Goal: Information Seeking & Learning: Learn about a topic

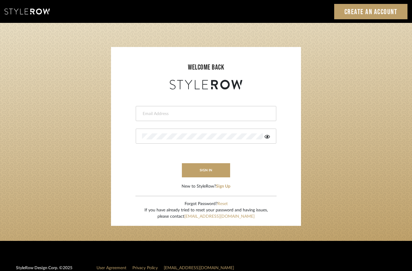
click at [240, 113] on input "email" at bounding box center [205, 114] width 126 height 6
type input "Katherine@mooseinteriordesigns.com"
click at [209, 171] on button "sign in" at bounding box center [206, 170] width 48 height 14
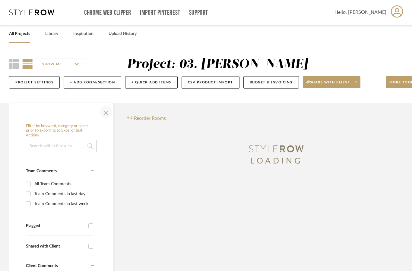
click at [107, 117] on span "button" at bounding box center [106, 112] width 14 height 14
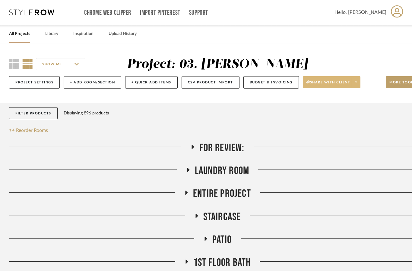
click at [344, 83] on span "Share with client" at bounding box center [328, 84] width 44 height 9
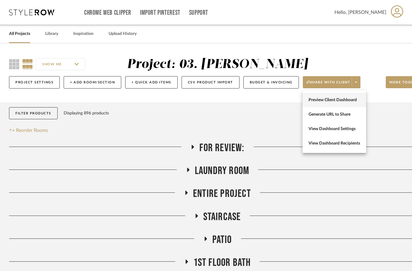
click at [354, 103] on button "Preview Client Dashboard" at bounding box center [334, 100] width 64 height 14
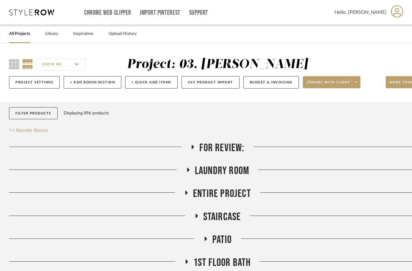
click at [24, 33] on link "All Projects" at bounding box center [19, 34] width 21 height 8
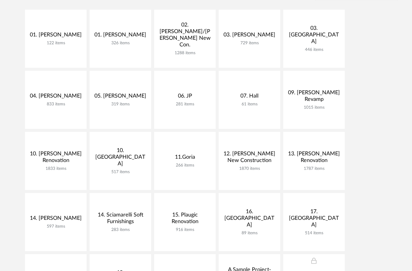
scroll to position [141, 0]
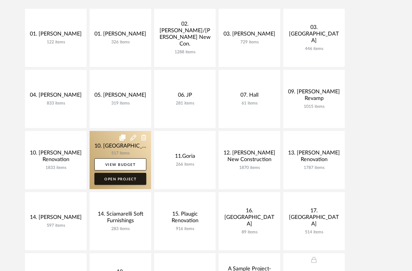
click at [131, 183] on link "Open Project" at bounding box center [120, 179] width 52 height 12
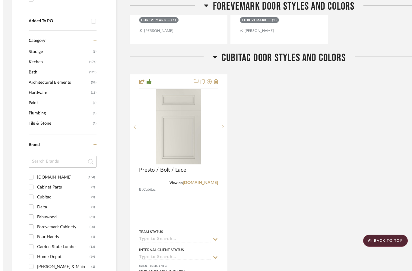
scroll to position [426, 0]
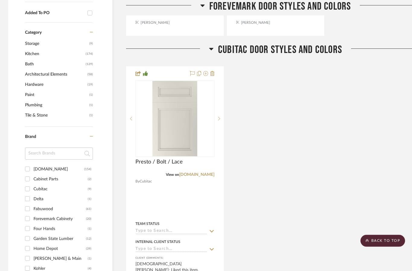
click at [61, 148] on input at bounding box center [59, 154] width 68 height 12
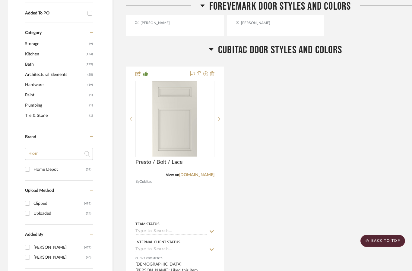
type input "Hom"
click at [49, 165] on div "Home Depot" at bounding box center [59, 170] width 52 height 10
click at [32, 165] on input "Home Depot (39)" at bounding box center [28, 170] width 10 height 10
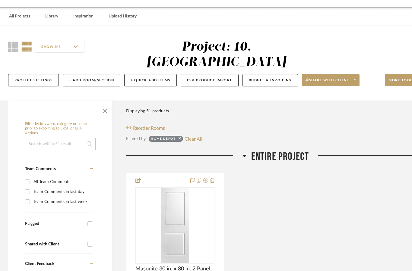
scroll to position [0, 1]
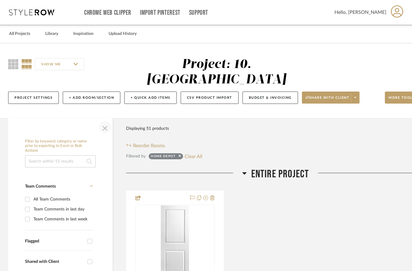
click at [107, 120] on span "button" at bounding box center [105, 127] width 14 height 14
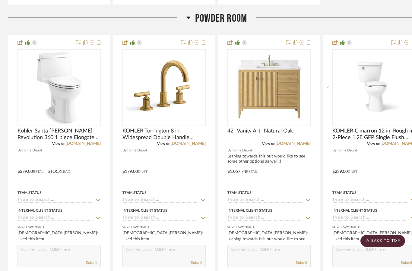
scroll to position [745, 1]
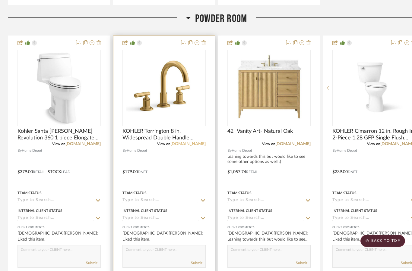
click at [186, 142] on link "homedepot.com" at bounding box center [187, 144] width 35 height 4
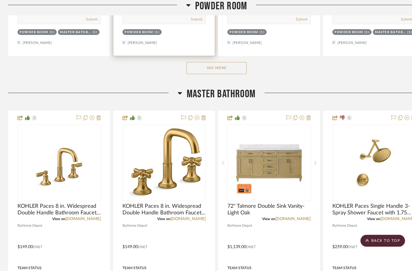
scroll to position [989, 1]
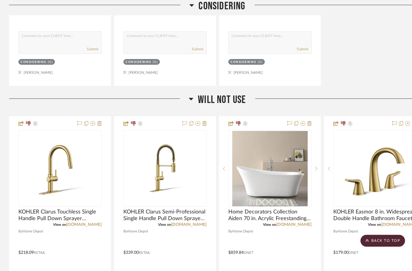
click at [222, 94] on span "Will not use" at bounding box center [222, 100] width 48 height 13
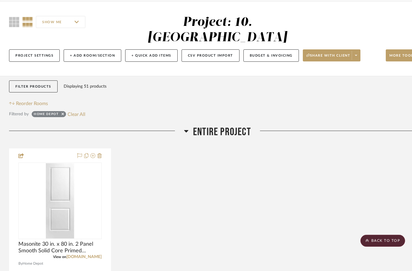
scroll to position [0, 0]
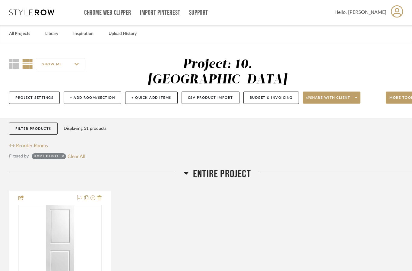
click at [63, 155] on fa-icon at bounding box center [62, 157] width 2 height 4
checkbox input "false"
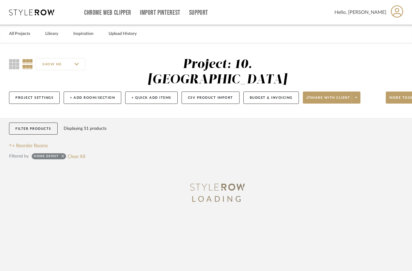
click at [61, 155] on fa-icon at bounding box center [62, 157] width 2 height 4
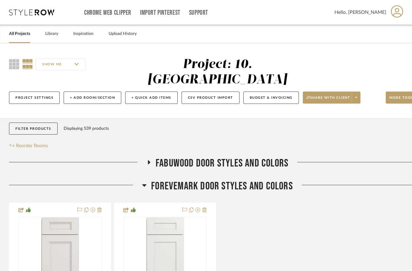
click at [265, 180] on span "FOREVEMARK DOOR STYLES AND COLORS" at bounding box center [222, 186] width 142 height 13
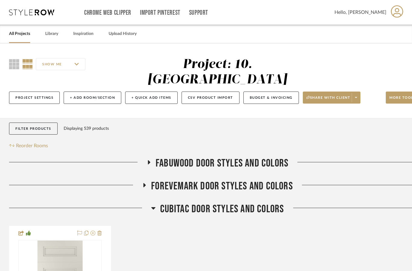
click at [266, 203] on span "CUBITAC DOOR STYLES AND COLORS" at bounding box center [222, 209] width 124 height 13
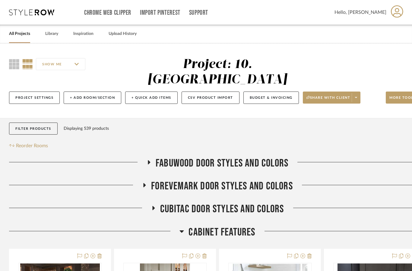
click at [232, 226] on span "Cabinet Features" at bounding box center [221, 232] width 67 height 13
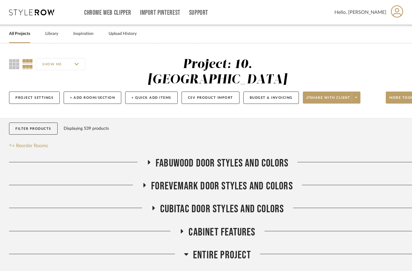
click at [234, 249] on span "Entire Project" at bounding box center [222, 255] width 58 height 13
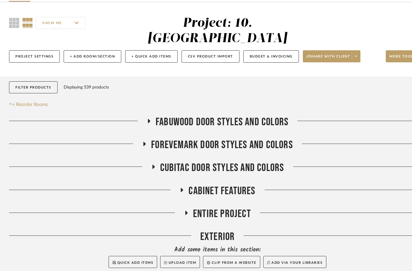
scroll to position [52, 0]
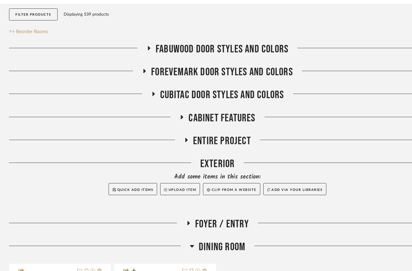
scroll to position [115, 0]
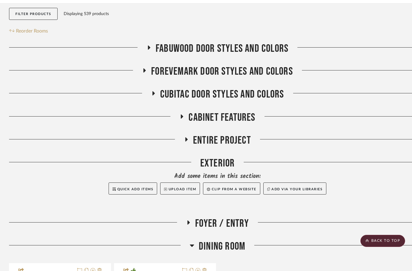
click at [234, 240] on span "Dining Room" at bounding box center [222, 246] width 46 height 13
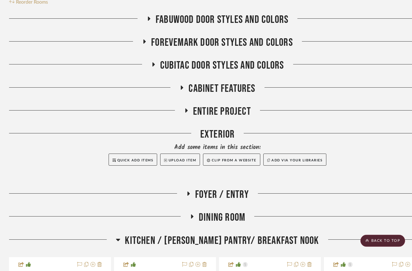
scroll to position [144, 0]
click at [263, 234] on span "Kitchen / [PERSON_NAME] Pantry/ Breakfast Nook" at bounding box center [222, 240] width 194 height 13
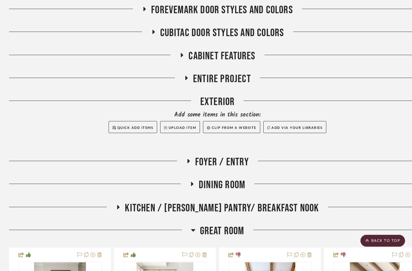
scroll to position [187, 0]
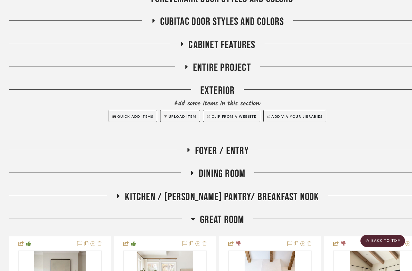
click at [232, 214] on span "Great Room" at bounding box center [222, 220] width 44 height 13
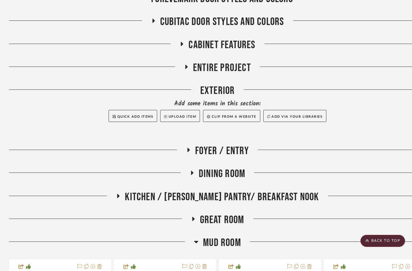
click at [232, 237] on span "Mud Room" at bounding box center [222, 243] width 38 height 13
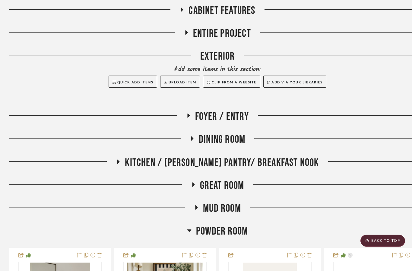
scroll to position [222, 0]
click at [226, 225] on span "Powder Room" at bounding box center [222, 231] width 52 height 13
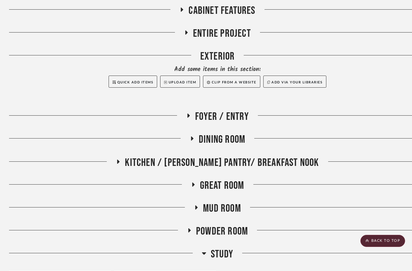
click at [224, 248] on span "Study" at bounding box center [222, 254] width 22 height 13
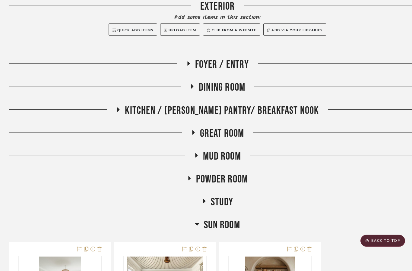
scroll to position [275, 0]
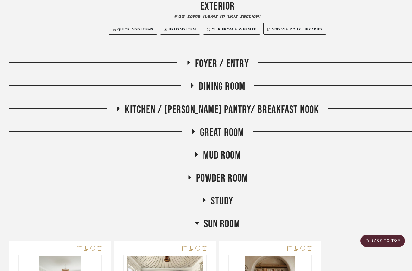
click at [225, 218] on span "Sun Room" at bounding box center [222, 224] width 36 height 13
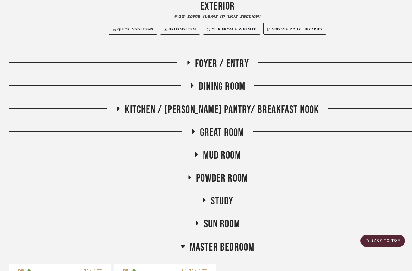
click at [238, 241] on span "Master Bedroom" at bounding box center [222, 247] width 65 height 13
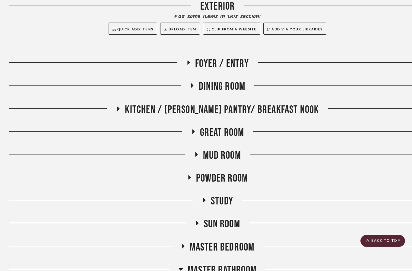
click at [239, 264] on span "Master Bathroom" at bounding box center [221, 270] width 69 height 13
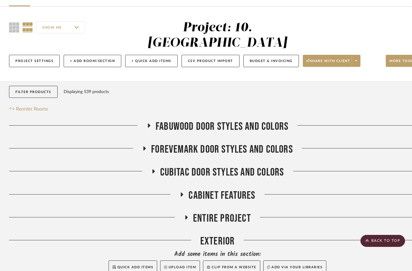
scroll to position [0, 0]
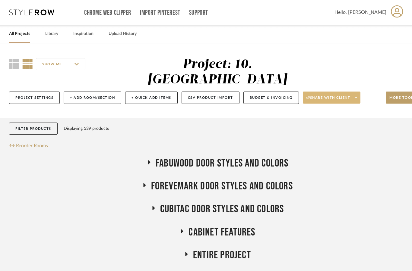
click at [352, 93] on span at bounding box center [355, 97] width 8 height 9
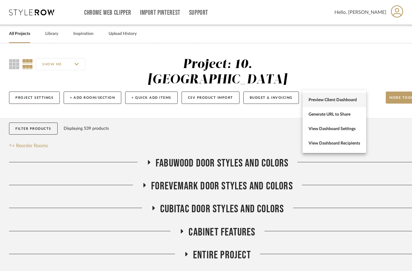
click at [348, 100] on span "Preview Client Dashboard" at bounding box center [334, 100] width 52 height 5
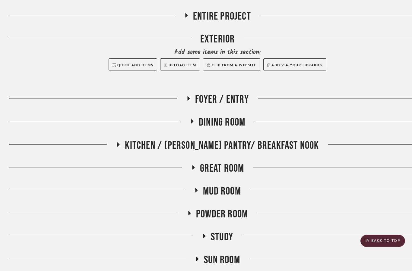
click at [231, 208] on span "Powder Room" at bounding box center [222, 214] width 52 height 13
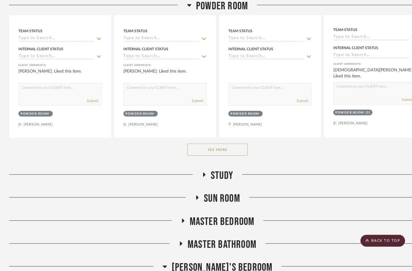
scroll to position [603, 0]
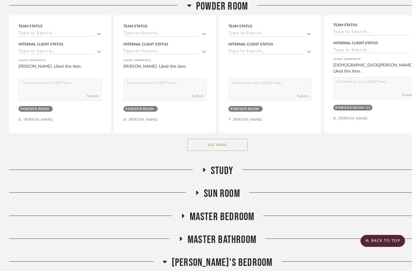
click at [234, 139] on button "See More" at bounding box center [217, 145] width 60 height 12
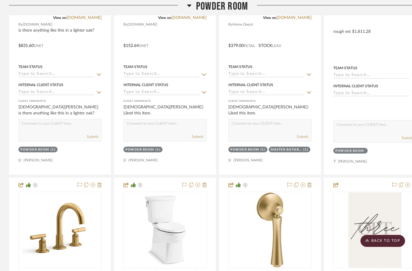
scroll to position [830, 0]
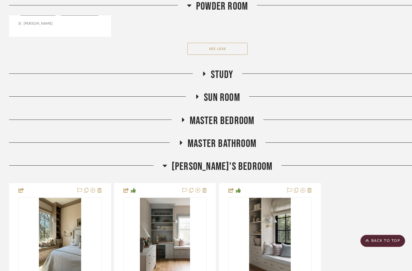
click at [243, 137] on span "Master Bathroom" at bounding box center [221, 143] width 69 height 13
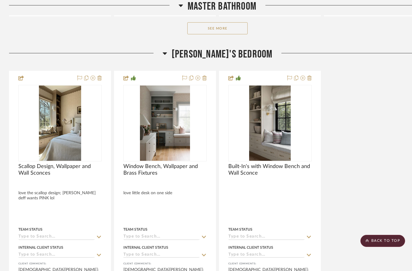
scroll to position [2693, 0]
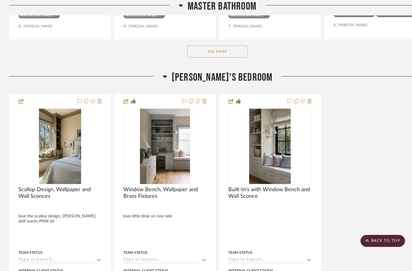
click at [221, 46] on button "See More" at bounding box center [217, 52] width 60 height 12
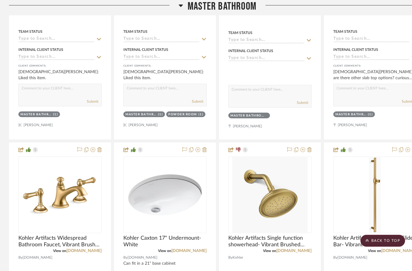
scroll to position [3665, 0]
click at [241, 7] on span "Master Bathroom" at bounding box center [221, 6] width 69 height 13
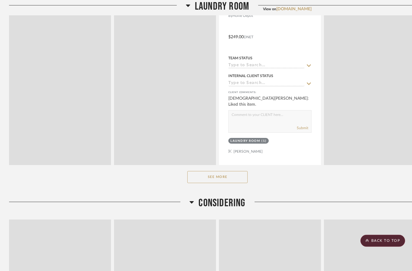
scroll to position [3665, 0]
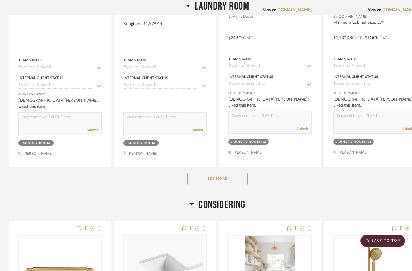
click at [224, 199] on span "Considering" at bounding box center [221, 205] width 47 height 13
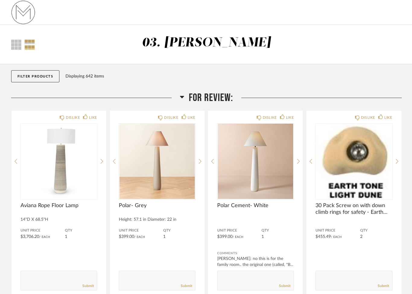
click at [216, 101] on span "For Review:" at bounding box center [211, 97] width 44 height 13
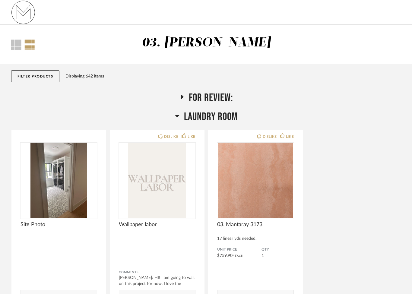
click at [222, 117] on span "Laundry Room" at bounding box center [211, 116] width 54 height 13
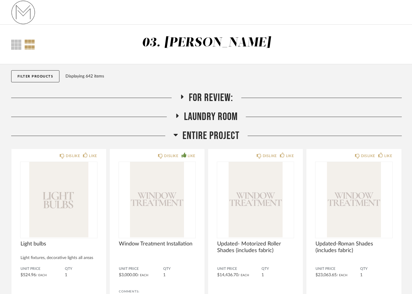
click at [216, 139] on span "Entire Project" at bounding box center [210, 135] width 57 height 13
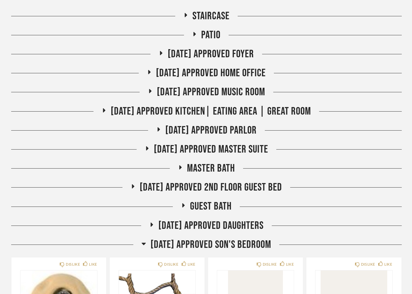
click at [240, 243] on span "07.02.25 Approved Son's Bedroom" at bounding box center [210, 244] width 121 height 13
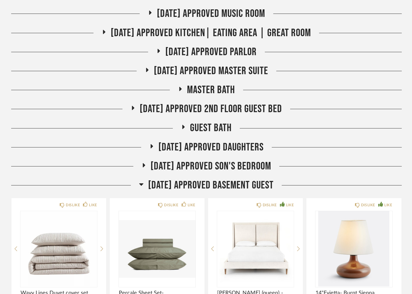
scroll to position [218, 0]
click at [244, 186] on span "07.02.25 Approved Basement Guest" at bounding box center [210, 184] width 125 height 13
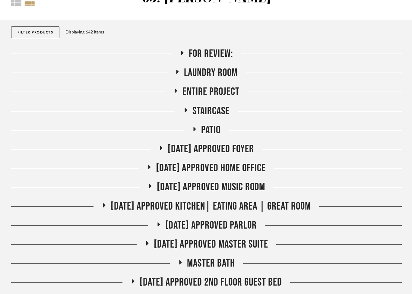
scroll to position [0, 0]
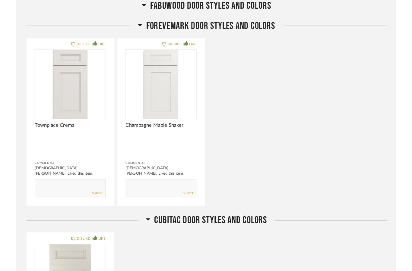
scroll to position [311, 0]
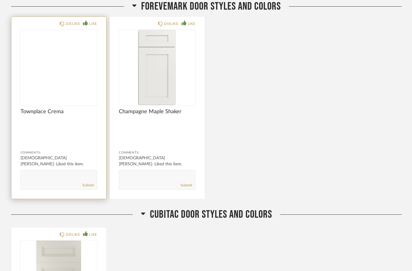
click at [0, 0] on img at bounding box center [0, 0] width 0 height 0
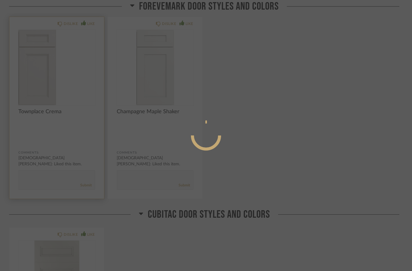
scroll to position [0, 0]
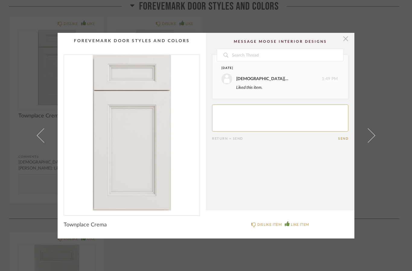
click at [348, 38] on span "button" at bounding box center [345, 39] width 12 height 12
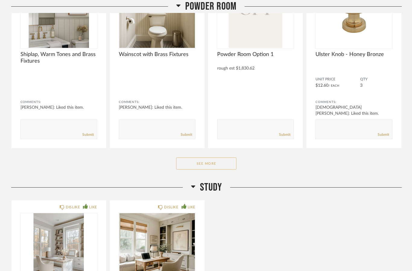
click at [216, 160] on button "See More" at bounding box center [206, 164] width 60 height 12
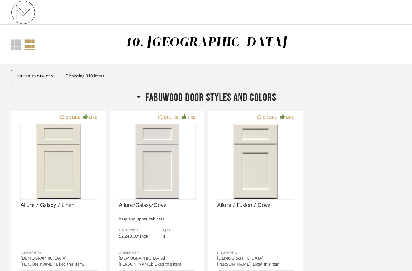
click at [266, 101] on span "FABUWOOD DOOR STYLES AND COLORS" at bounding box center [210, 97] width 131 height 13
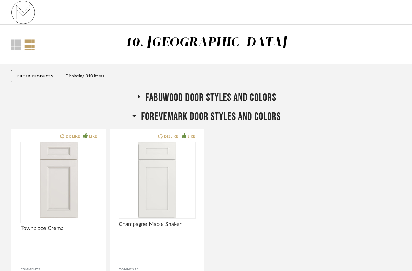
click at [260, 118] on span "FOREVEMARK DOOR STYLES AND COLORS" at bounding box center [211, 116] width 140 height 13
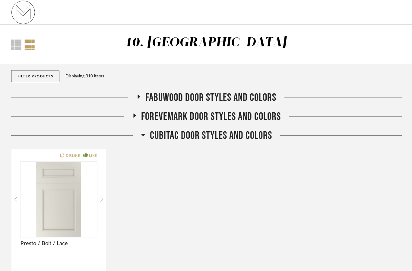
click at [260, 137] on span "CUBITAC DOOR STYLES AND COLORS" at bounding box center [211, 135] width 122 height 13
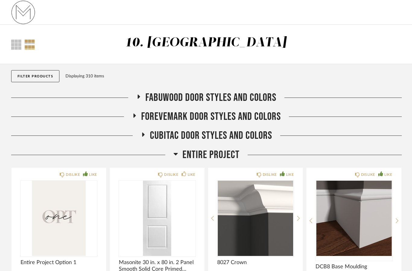
click at [224, 156] on span "Entire Project" at bounding box center [210, 155] width 57 height 13
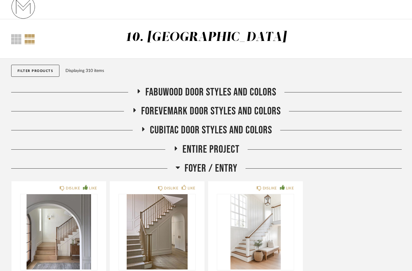
scroll to position [18, 0]
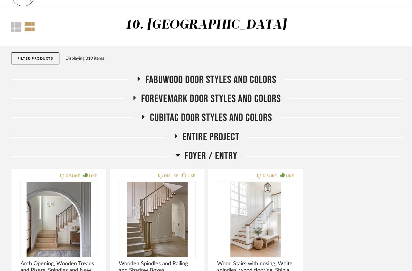
click at [228, 156] on span "Foyer / Entry" at bounding box center [210, 156] width 53 height 13
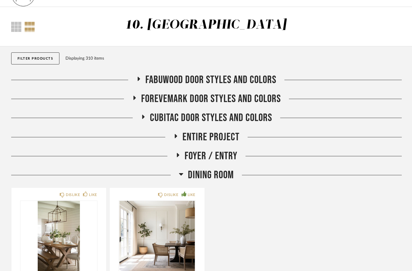
click at [221, 175] on span "Dining Room" at bounding box center [211, 175] width 46 height 13
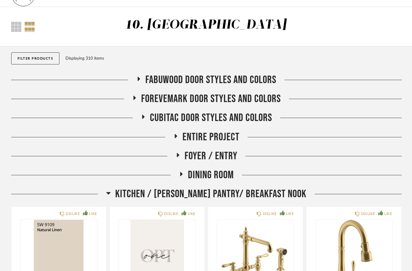
click at [256, 194] on span "Kitchen / [PERSON_NAME] Pantry/ Breakfast Nook" at bounding box center [210, 194] width 191 height 13
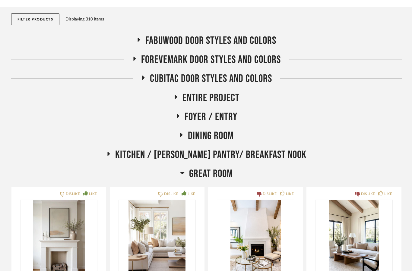
scroll to position [57, 0]
click at [225, 173] on span "Great Room" at bounding box center [211, 174] width 44 height 13
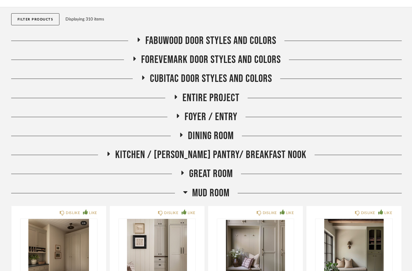
click at [223, 194] on span "Mud Room" at bounding box center [210, 193] width 37 height 13
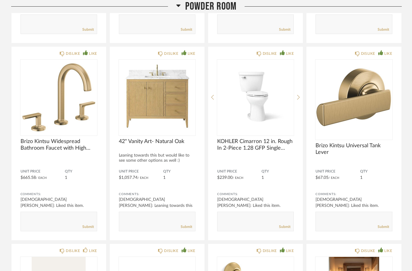
scroll to position [817, 0]
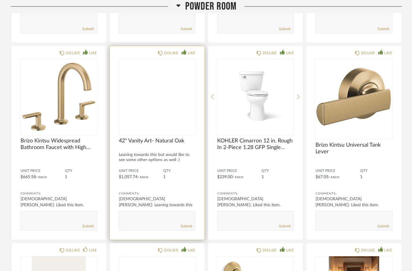
click at [0, 0] on img at bounding box center [0, 0] width 0 height 0
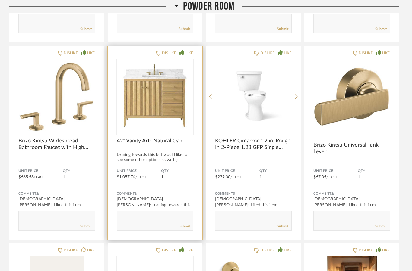
scroll to position [0, 0]
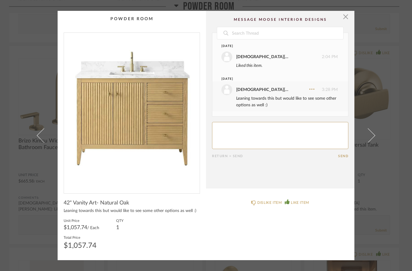
click at [139, 124] on img "0" at bounding box center [132, 111] width 136 height 156
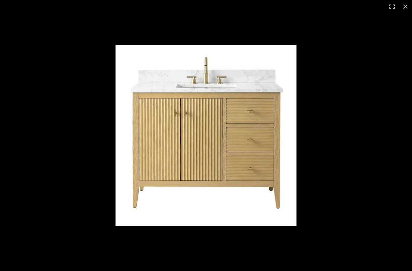
click at [364, 65] on div at bounding box center [252, 135] width 275 height 181
click at [406, 3] on div "× Date [DATE] [DEMOGRAPHIC_DATA][PERSON_NAME] 2:04 PM Liked this item. [DATE] […" at bounding box center [206, 135] width 412 height 271
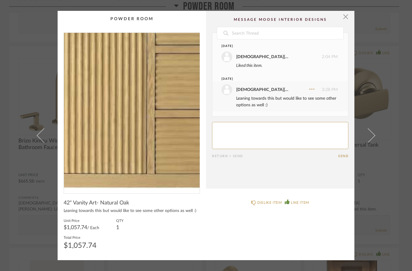
click at [401, 91] on div "× Date [DATE] [DEMOGRAPHIC_DATA][PERSON_NAME] 2:04 PM Liked this item. [DATE] […" at bounding box center [206, 135] width 412 height 271
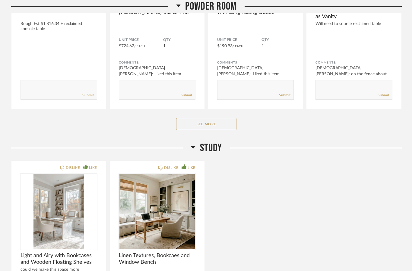
scroll to position [1169, 0]
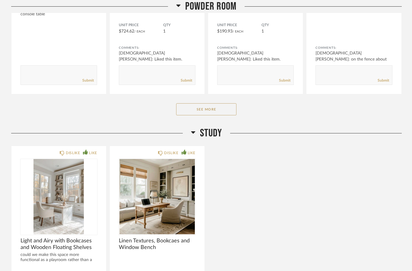
click at [215, 137] on span "Study" at bounding box center [211, 133] width 22 height 13
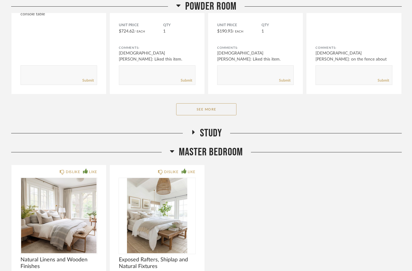
click at [223, 153] on span "Master Bedroom" at bounding box center [211, 152] width 64 height 13
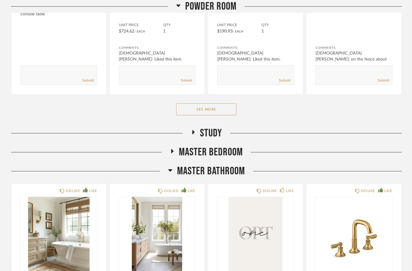
click at [233, 172] on span "Master Bathroom" at bounding box center [211, 171] width 68 height 13
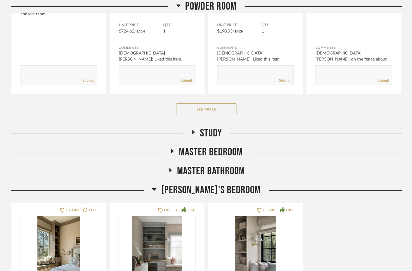
click at [231, 189] on span "[PERSON_NAME]'s Bedroom" at bounding box center [210, 190] width 99 height 13
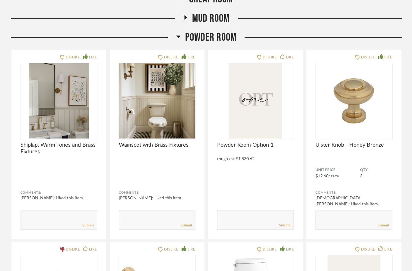
scroll to position [233, 0]
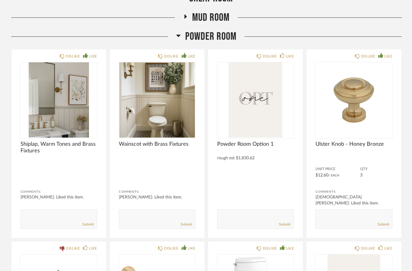
click at [221, 35] on span "Powder Room" at bounding box center [210, 36] width 51 height 13
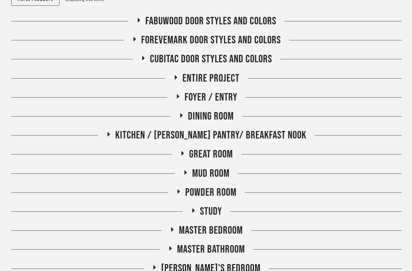
scroll to position [75, 0]
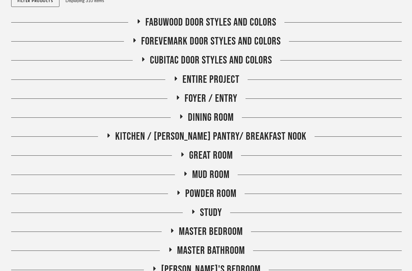
click at [284, 135] on span "Kitchen / [PERSON_NAME] Pantry/ Breakfast Nook" at bounding box center [210, 136] width 191 height 13
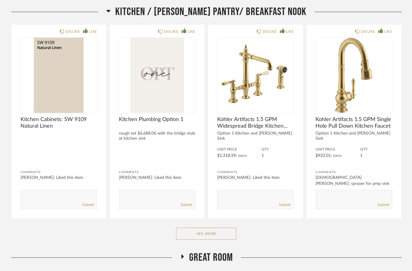
scroll to position [200, 0]
click at [228, 233] on button "See More" at bounding box center [206, 234] width 60 height 12
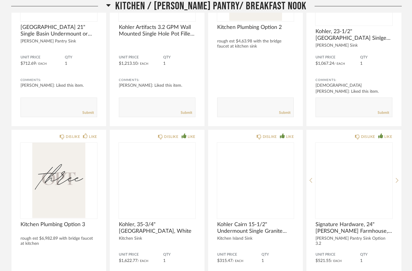
scroll to position [691, 0]
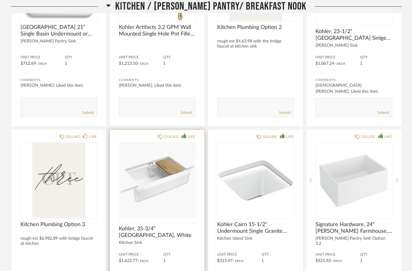
click at [0, 0] on img at bounding box center [0, 0] width 0 height 0
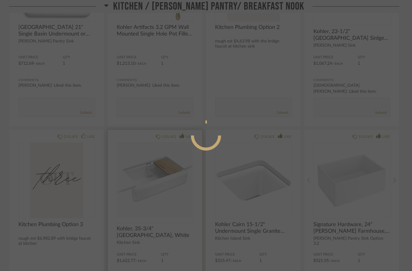
scroll to position [0, 0]
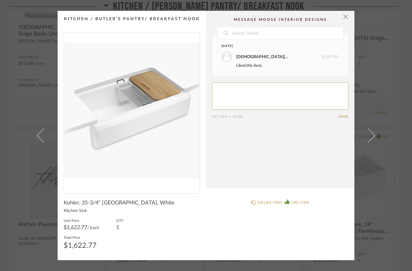
click at [132, 102] on img "0" at bounding box center [132, 111] width 136 height 156
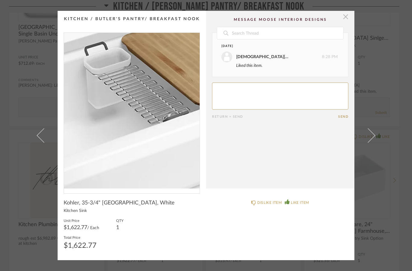
click at [344, 17] on span "button" at bounding box center [345, 17] width 12 height 12
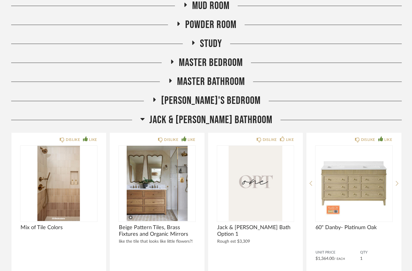
scroll to position [1253, 0]
click at [219, 77] on span "Master Bathroom" at bounding box center [211, 81] width 68 height 13
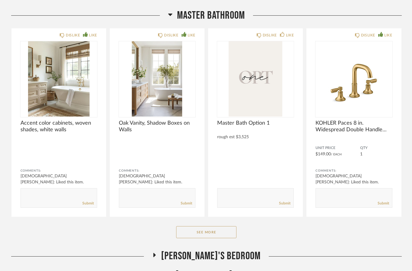
scroll to position [1319, 0]
click at [218, 226] on button "See More" at bounding box center [206, 232] width 60 height 12
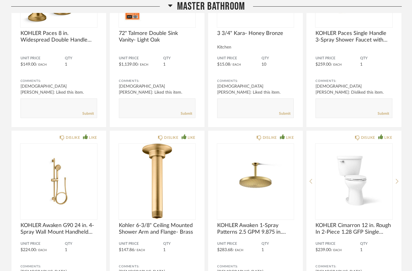
scroll to position [1625, 0]
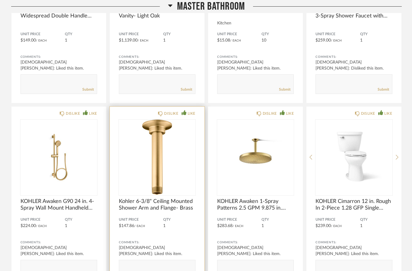
click at [198, 110] on div "DISLIKE LIKE Kohler 6-3/8" Ceiling Mounted Shower Arm and Flange- Brass Unit Pr…" at bounding box center [157, 198] width 95 height 182
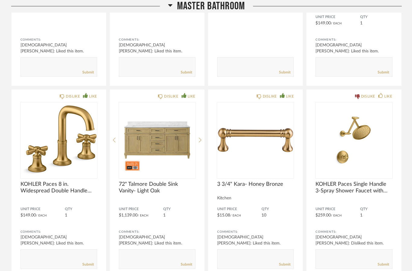
scroll to position [1450, 0]
click at [231, 6] on span "Master Bathroom" at bounding box center [211, 6] width 68 height 13
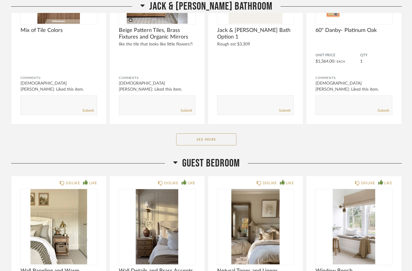
click at [226, 158] on span "Guest Bedroom" at bounding box center [211, 163] width 58 height 13
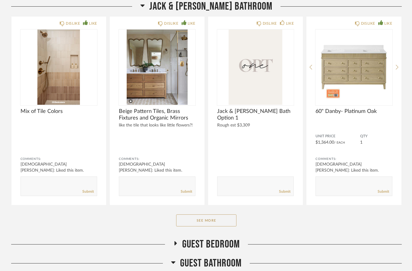
scroll to position [1368, 0]
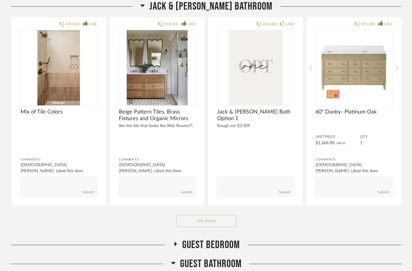
click at [228, 215] on button "See More" at bounding box center [206, 221] width 60 height 12
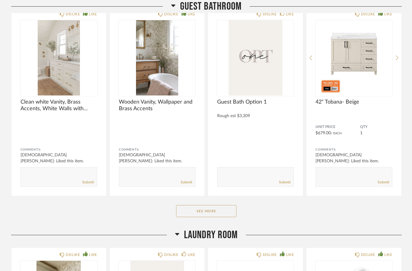
scroll to position [2402, 0]
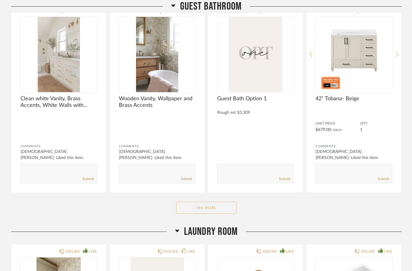
click at [223, 202] on button "See More" at bounding box center [206, 208] width 60 height 12
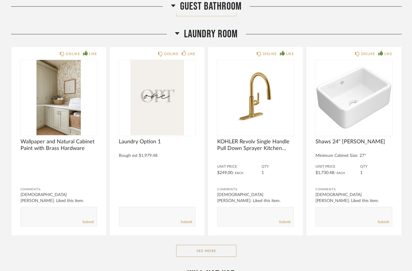
scroll to position [3365, 0]
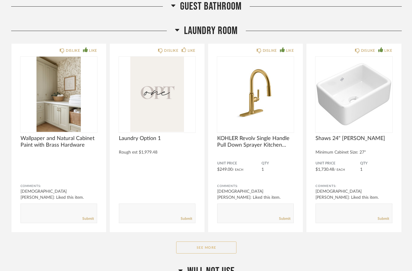
click at [223, 244] on button "See More" at bounding box center [206, 248] width 60 height 12
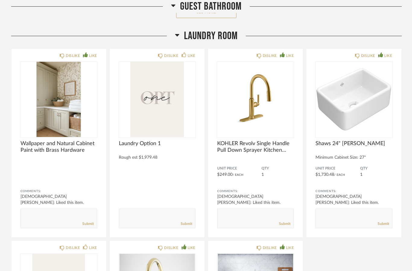
scroll to position [3361, 0]
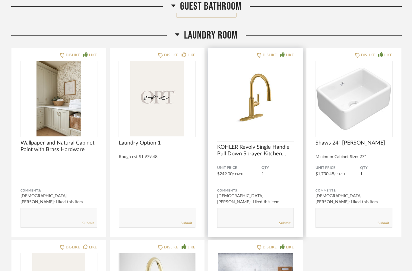
click at [0, 0] on img at bounding box center [0, 0] width 0 height 0
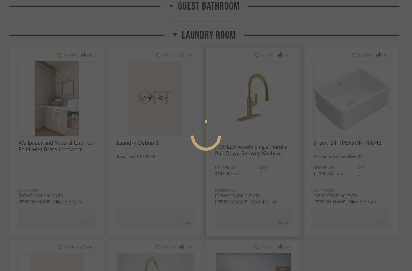
scroll to position [0, 0]
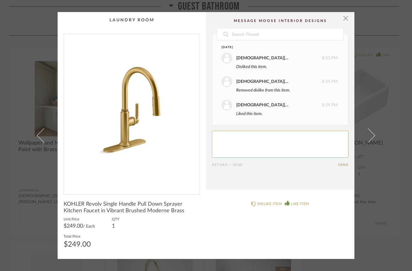
click at [132, 115] on img "0" at bounding box center [132, 112] width 136 height 156
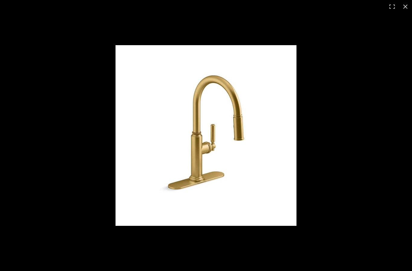
click at [406, 8] on div "× Date [DATE] [DEMOGRAPHIC_DATA][PERSON_NAME] 8:53 PM Disliked this item. [PERS…" at bounding box center [206, 135] width 412 height 271
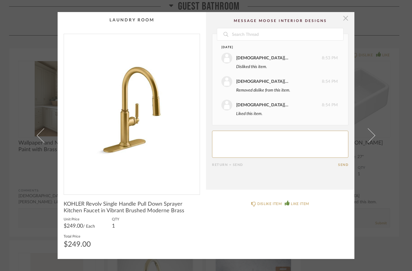
click at [347, 22] on span "button" at bounding box center [345, 18] width 12 height 12
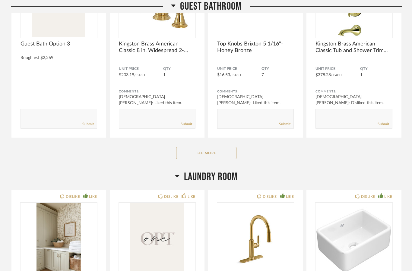
scroll to position [3179, 0]
